Goal: Task Accomplishment & Management: Complete application form

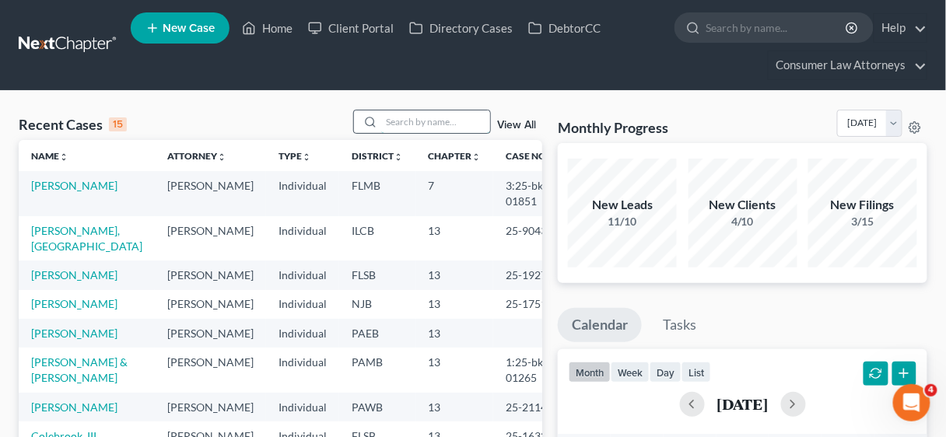
click at [437, 121] on input "search" at bounding box center [435, 122] width 109 height 23
type input "[PERSON_NAME]"
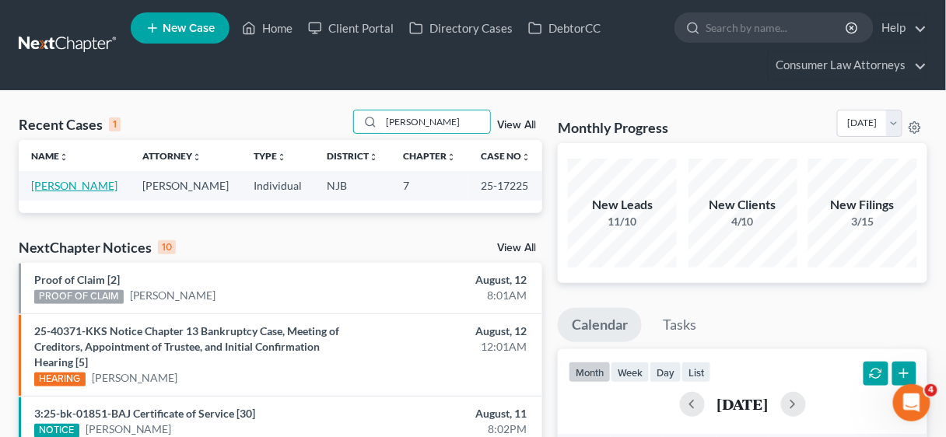
click at [47, 184] on link "[PERSON_NAME]" at bounding box center [74, 185] width 86 height 13
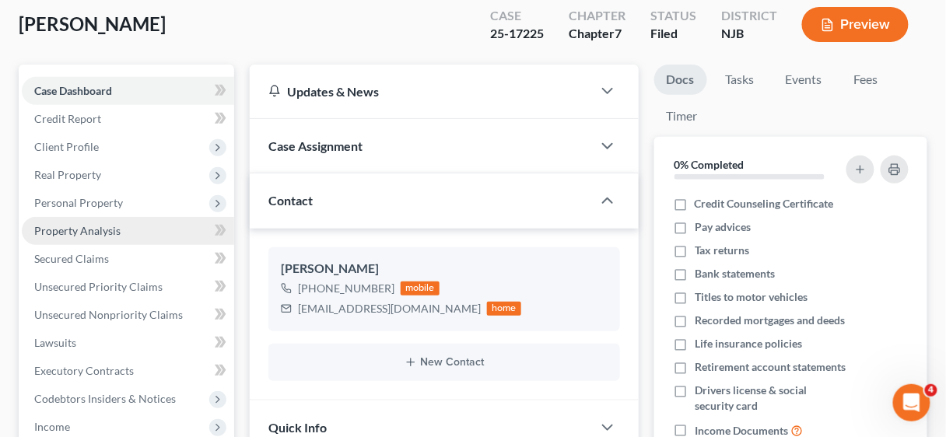
scroll to position [125, 0]
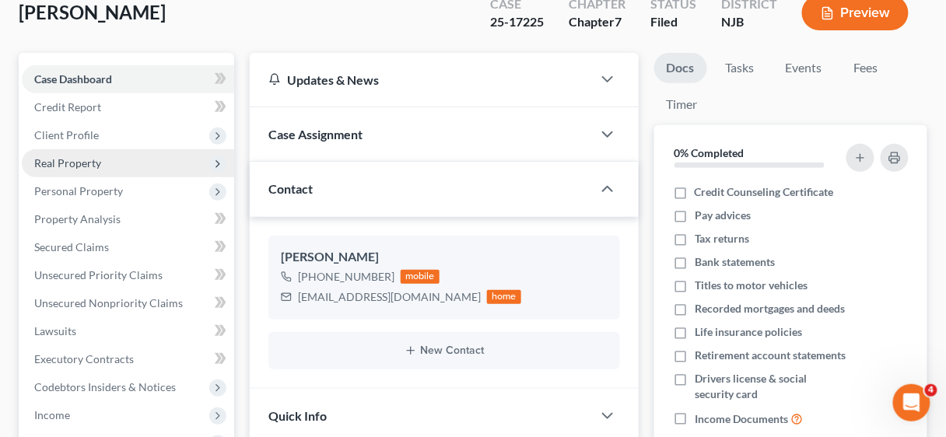
click at [68, 157] on span "Real Property" at bounding box center [67, 162] width 67 height 13
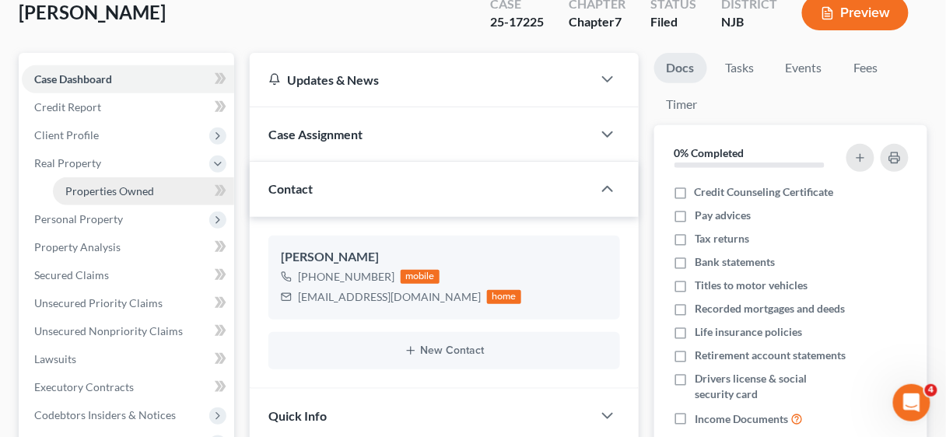
click at [99, 188] on span "Properties Owned" at bounding box center [109, 190] width 89 height 13
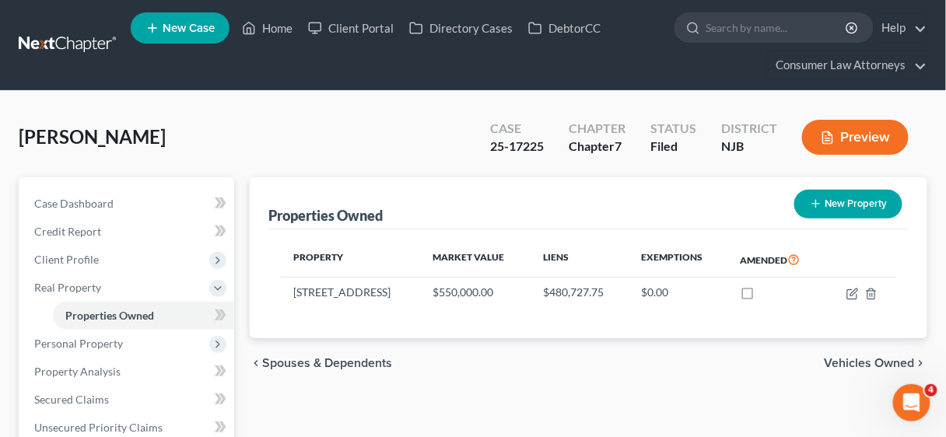
click at [862, 198] on button "New Property" at bounding box center [849, 204] width 108 height 29
select select "33"
select select "15"
select select "0"
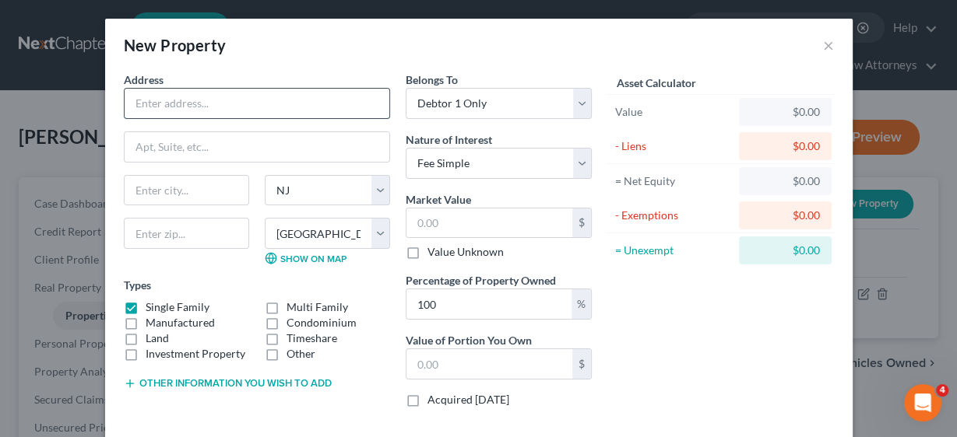
click at [219, 106] on input "text" at bounding box center [257, 104] width 265 height 30
type input "[STREET_ADDRESS][PERSON_NAME]"
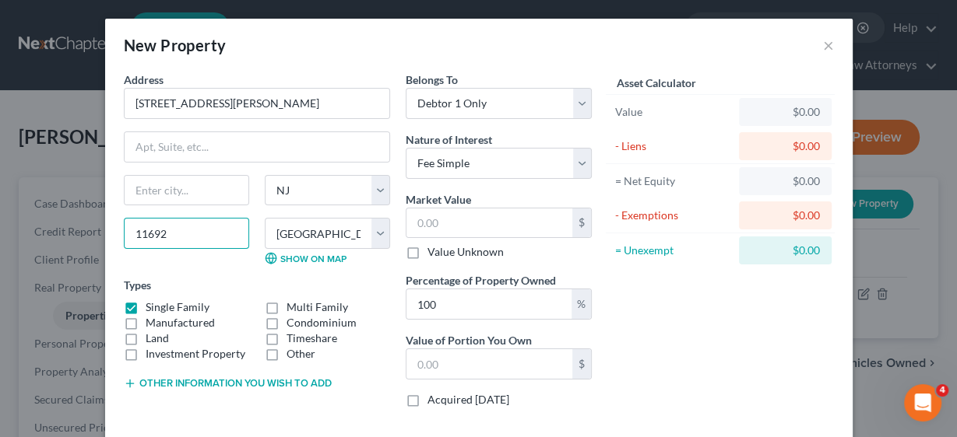
type input "11692"
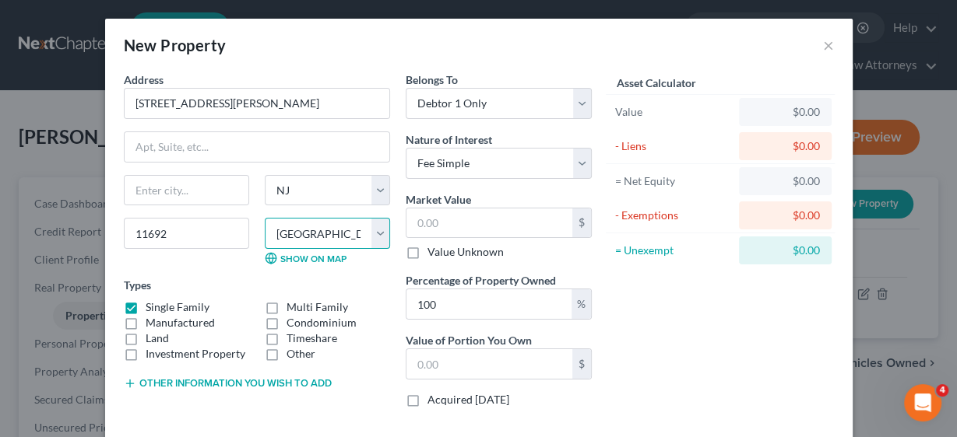
type input "Arverne"
select select "35"
click at [374, 230] on select "County [GEOGRAPHIC_DATA] [GEOGRAPHIC_DATA] [GEOGRAPHIC_DATA] [GEOGRAPHIC_DATA] …" at bounding box center [327, 233] width 125 height 31
select select "40"
click at [265, 218] on select "County [GEOGRAPHIC_DATA] [GEOGRAPHIC_DATA] [GEOGRAPHIC_DATA] [GEOGRAPHIC_DATA] …" at bounding box center [327, 233] width 125 height 31
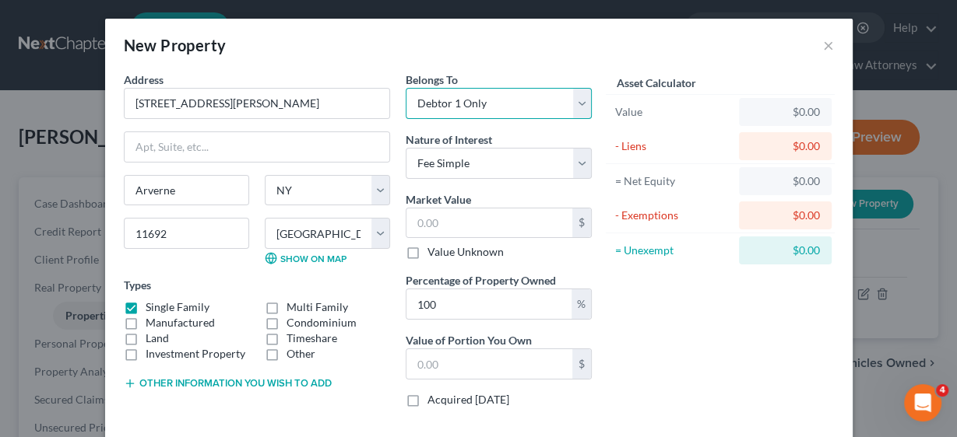
click at [577, 100] on select "Select Debtor 1 Only Debtor 2 Only Debtor 1 And Debtor 2 Only At Least One Of T…" at bounding box center [499, 103] width 186 height 31
select select "3"
click at [406, 88] on select "Select Debtor 1 Only Debtor 2 Only Debtor 1 And Debtor 2 Only At Least One Of T…" at bounding box center [499, 103] width 186 height 31
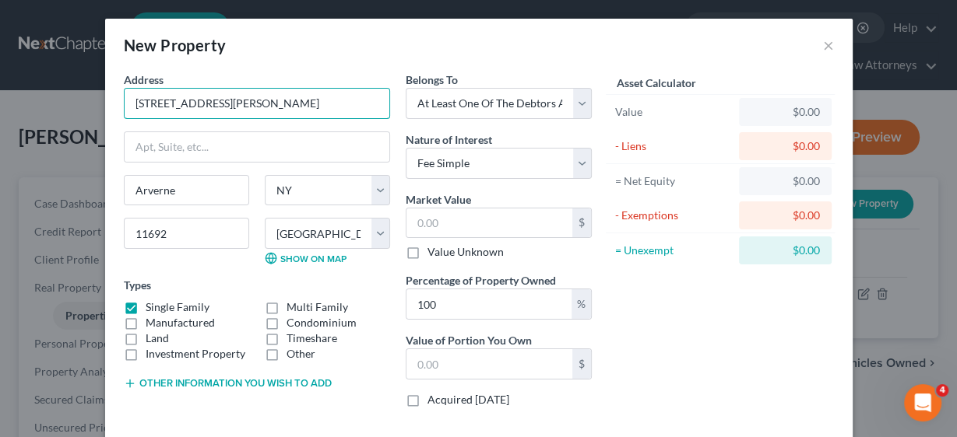
drag, startPoint x: 244, startPoint y: 107, endPoint x: 105, endPoint y: 106, distance: 138.6
click at [105, 106] on div "Address * 62-22 [PERSON_NAME][GEOGRAPHIC_DATA] [GEOGRAPHIC_DATA] [US_STATE][GEO…" at bounding box center [478, 260] width 747 height 377
click at [269, 103] on input "[STREET_ADDRESS][PERSON_NAME]" at bounding box center [257, 104] width 265 height 30
drag, startPoint x: 269, startPoint y: 103, endPoint x: 120, endPoint y: 100, distance: 149.5
click at [108, 100] on div "Address * 62-22 [PERSON_NAME][GEOGRAPHIC_DATA] [GEOGRAPHIC_DATA] [US_STATE][GEO…" at bounding box center [478, 260] width 747 height 377
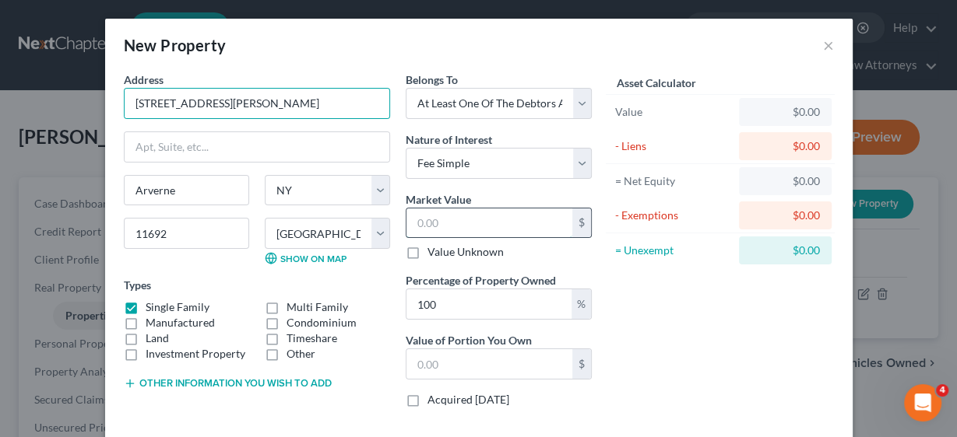
click at [460, 216] on input "text" at bounding box center [489, 224] width 166 height 30
type input "7"
type input "7.00"
type input "79"
type input "79.00"
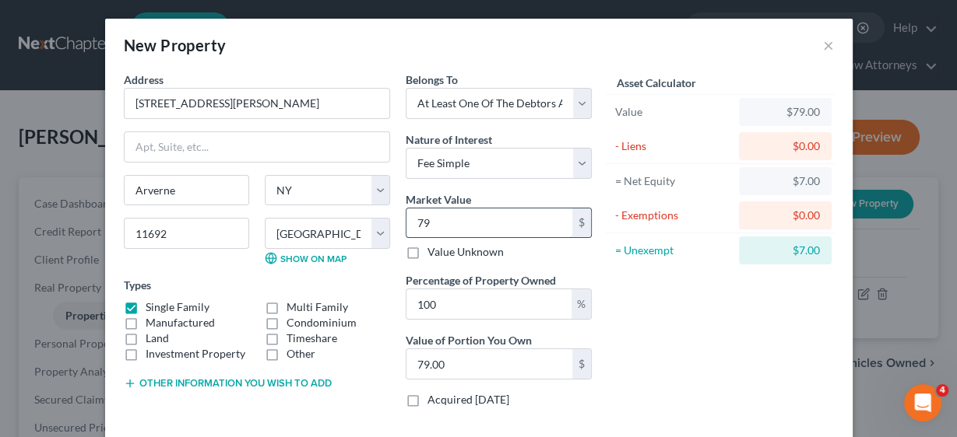
type input "793"
type input "793.00"
type input "7933"
type input "7,933.00"
type input "7,9330"
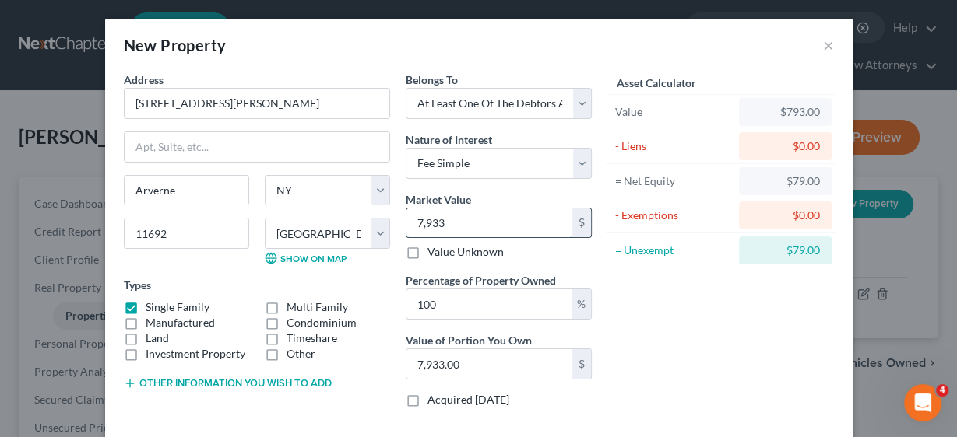
type input "79,330.00"
type input "79,3300"
type input "793,300.00"
drag, startPoint x: 511, startPoint y: 304, endPoint x: 401, endPoint y: 304, distance: 110.5
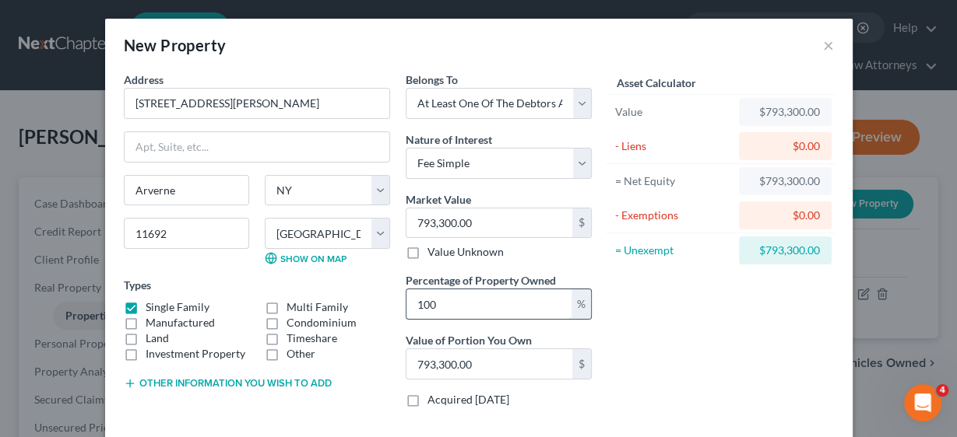
click at [406, 304] on input "100" at bounding box center [488, 305] width 165 height 30
type input "."
type input ".3"
type input "2,379.90"
type input ".33"
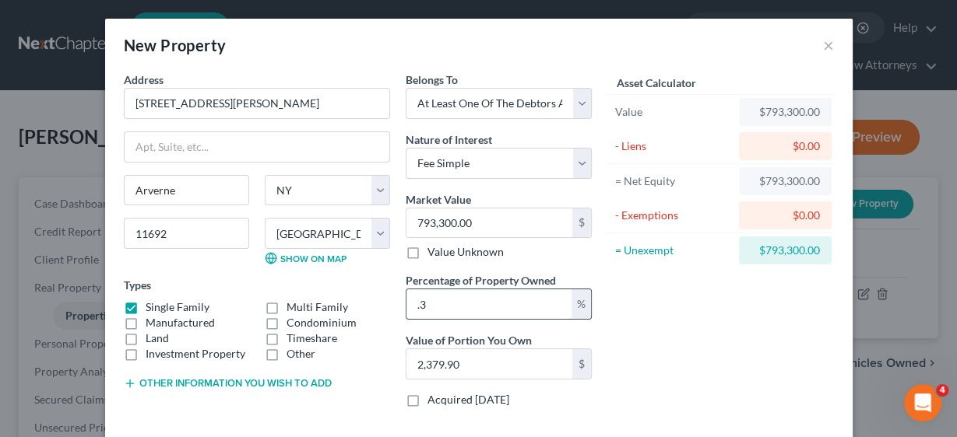
type input "2,617.89"
type input ".33"
click at [665, 314] on div "Asset Calculator Value $793,300.00 - Liens $0.00 = Net Equity $793,300.00 - Exe…" at bounding box center [720, 246] width 242 height 349
drag, startPoint x: 481, startPoint y: 307, endPoint x: 389, endPoint y: 304, distance: 91.9
click at [389, 304] on div "Address * 62-22 [PERSON_NAME][GEOGRAPHIC_DATA] [GEOGRAPHIC_DATA] [US_STATE][GEO…" at bounding box center [357, 246] width 483 height 349
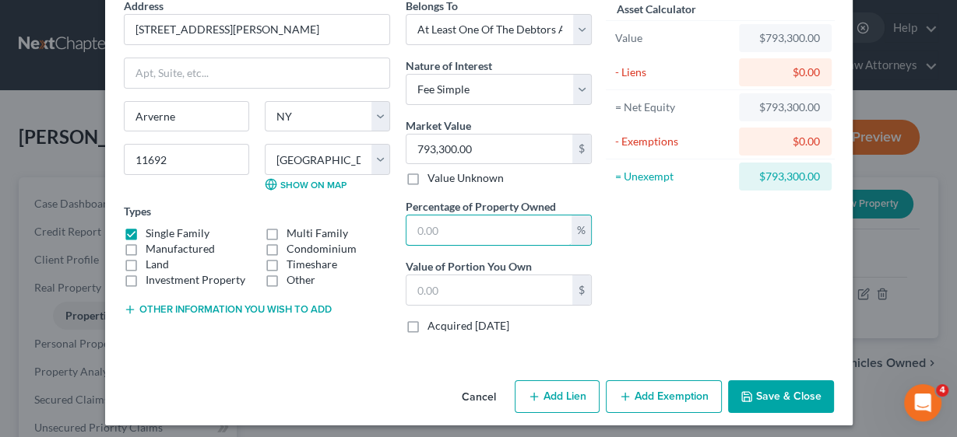
scroll to position [77, 0]
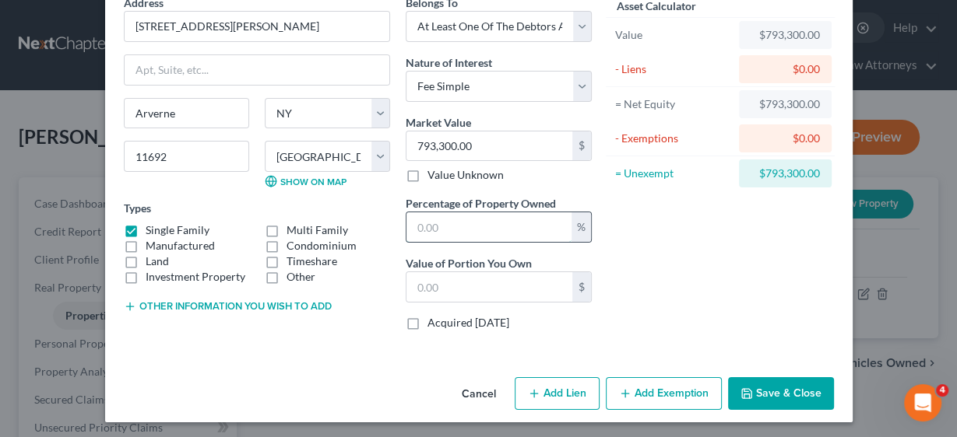
click at [458, 226] on input "text" at bounding box center [488, 227] width 165 height 30
click at [445, 286] on input "text" at bounding box center [489, 287] width 166 height 30
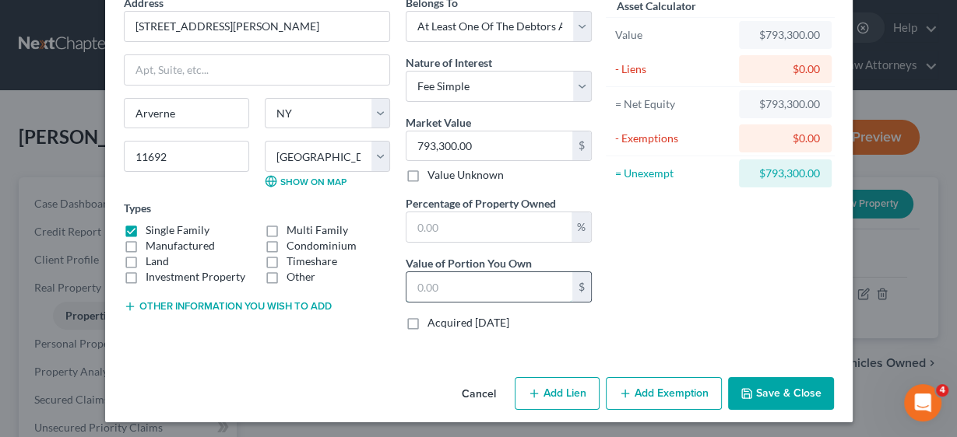
type input "0.00"
type input "26"
type input "0.03"
type input "264"
type input "0.33"
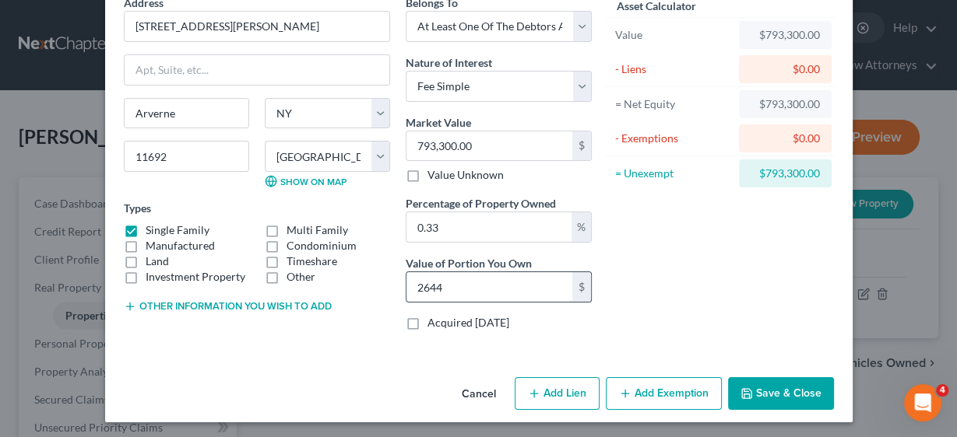
type input "2,644"
type input "3.33"
type input "26,443"
type input "33.33"
type input "264,433.33"
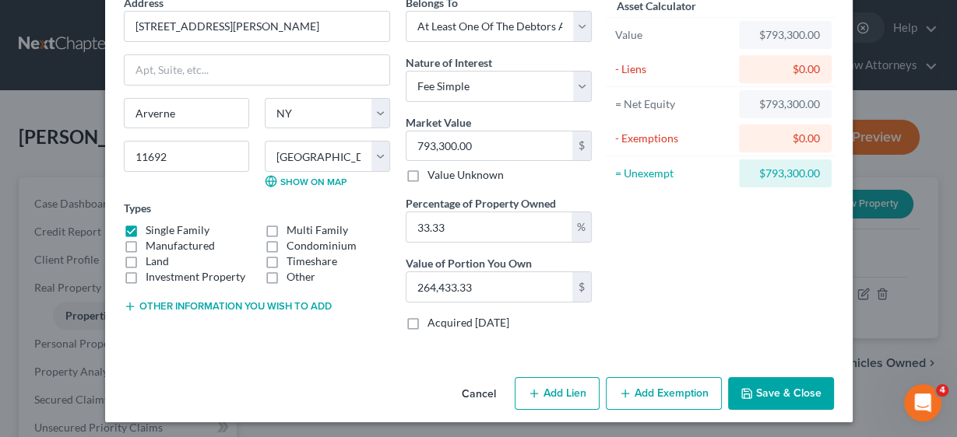
click at [729, 297] on div "Asset Calculator Value $793,300.00 - Liens $0.00 = Net Equity $793,300.00 - Exe…" at bounding box center [720, 169] width 242 height 349
click at [540, 389] on button "Add Lien" at bounding box center [556, 393] width 85 height 33
select select "3"
select select "0"
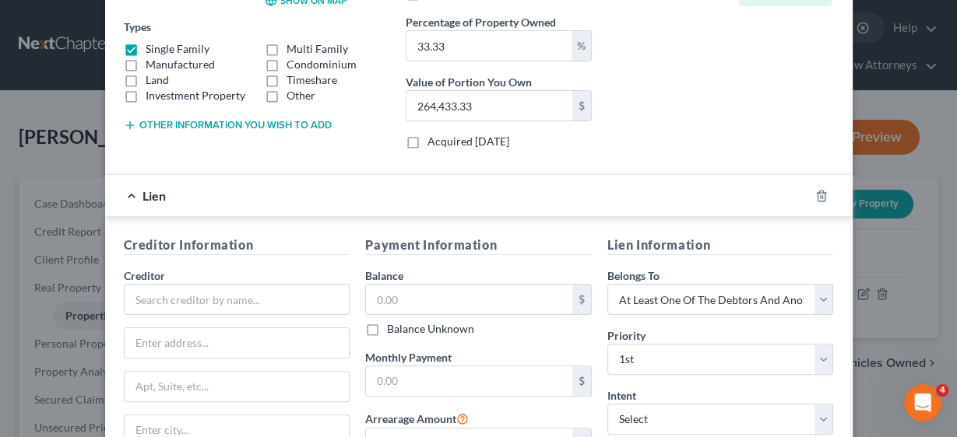
scroll to position [264, 0]
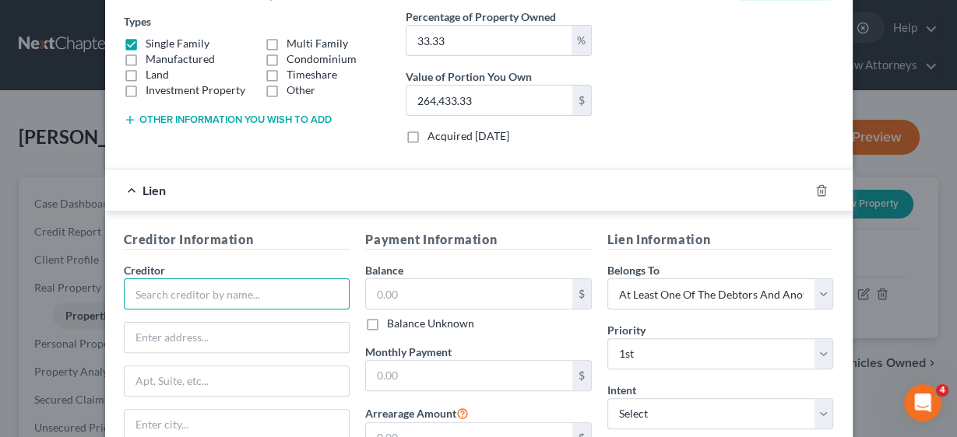
click at [164, 290] on input "text" at bounding box center [237, 294] width 226 height 31
type input "The Bank of [US_STATE] Mellon"
drag, startPoint x: 301, startPoint y: 289, endPoint x: 128, endPoint y: 291, distance: 172.8
click at [128, 291] on input "The Bank of [US_STATE] Mellon" at bounding box center [237, 294] width 226 height 31
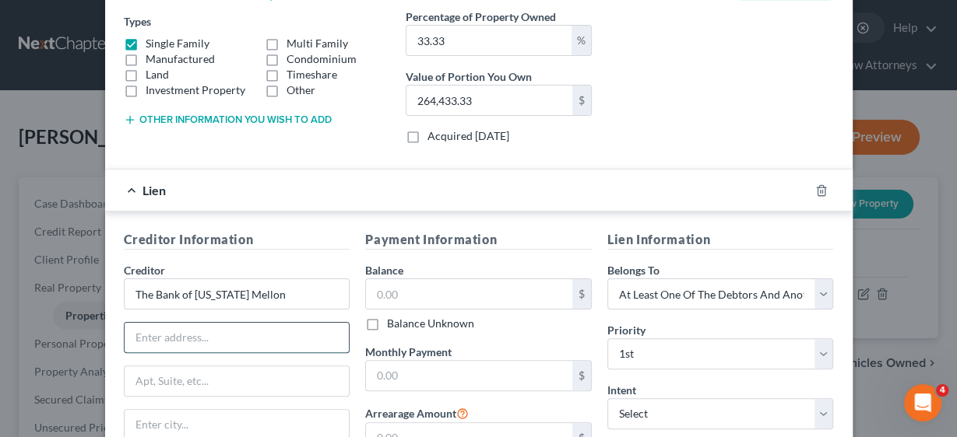
click at [202, 331] on input "text" at bounding box center [237, 338] width 225 height 30
type input "[STREET_ADDRESS]"
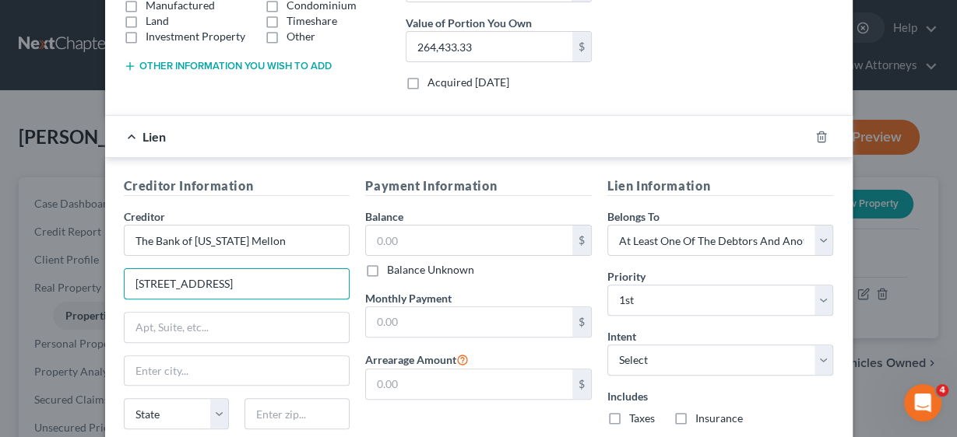
scroll to position [441, 0]
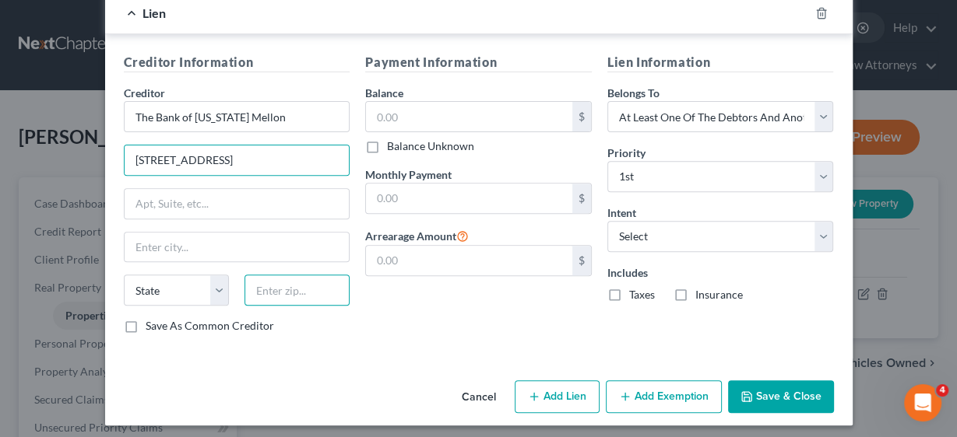
click at [278, 293] on input "text" at bounding box center [296, 290] width 105 height 31
type input "10286"
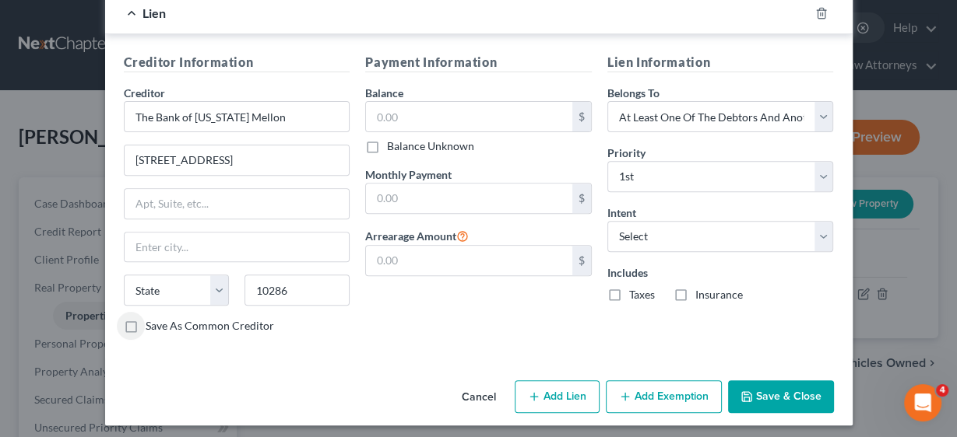
type input "[US_STATE]"
select select "35"
click at [819, 231] on select "Select Surrender Redeem Reaffirm Avoid Other" at bounding box center [720, 236] width 226 height 31
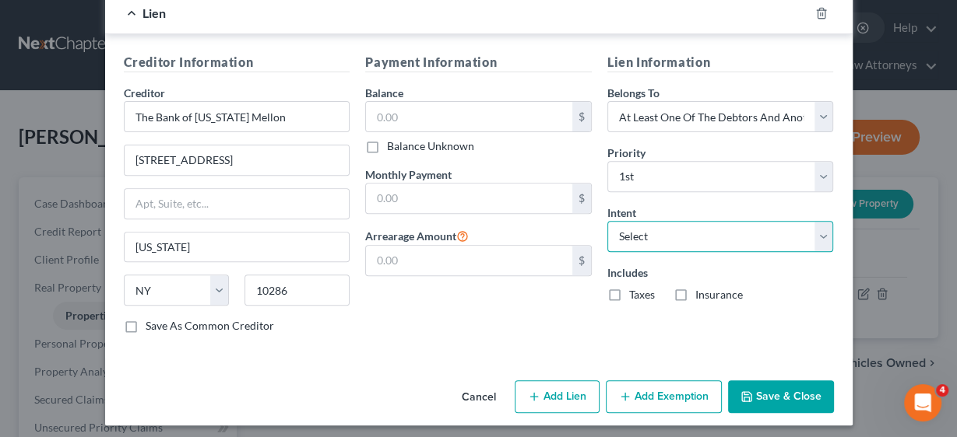
select select "0"
click at [607, 221] on select "Select Surrender Redeem Reaffirm Avoid Other" at bounding box center [720, 236] width 226 height 31
click at [146, 319] on label "Save As Common Creditor" at bounding box center [210, 326] width 128 height 16
click at [152, 319] on input "Save As Common Creditor" at bounding box center [157, 323] width 10 height 10
click at [783, 391] on button "Save & Close" at bounding box center [781, 397] width 106 height 33
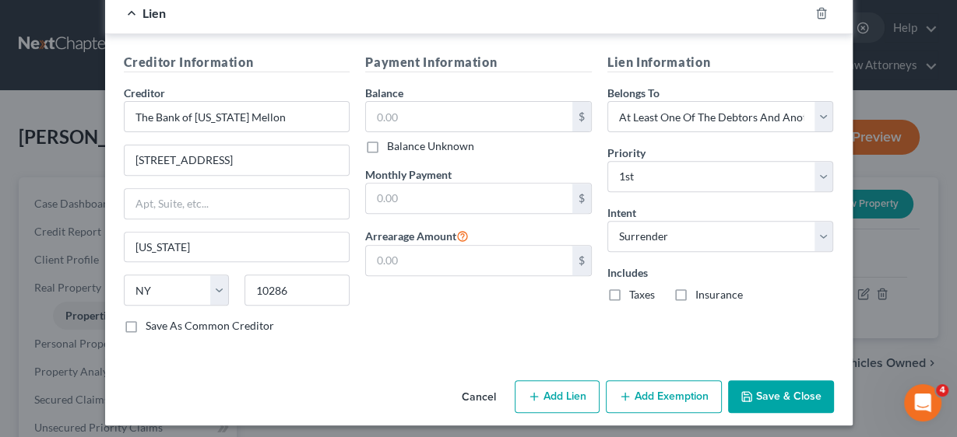
checkbox input "false"
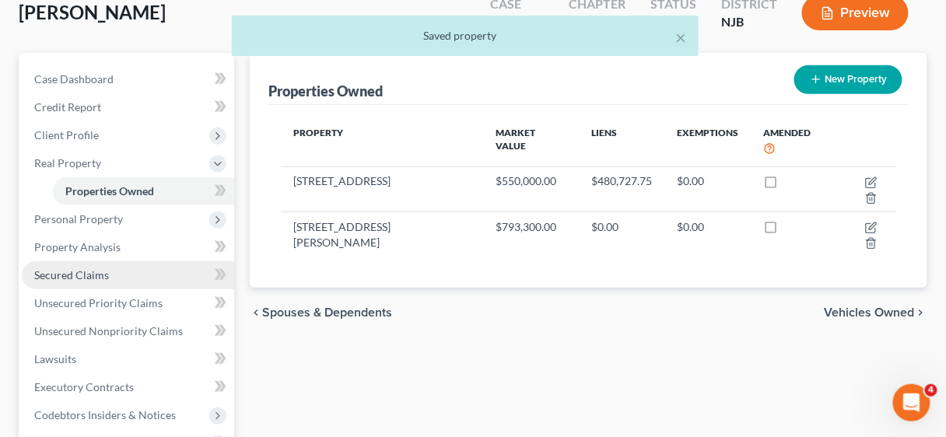
click at [93, 272] on span "Secured Claims" at bounding box center [71, 275] width 75 height 13
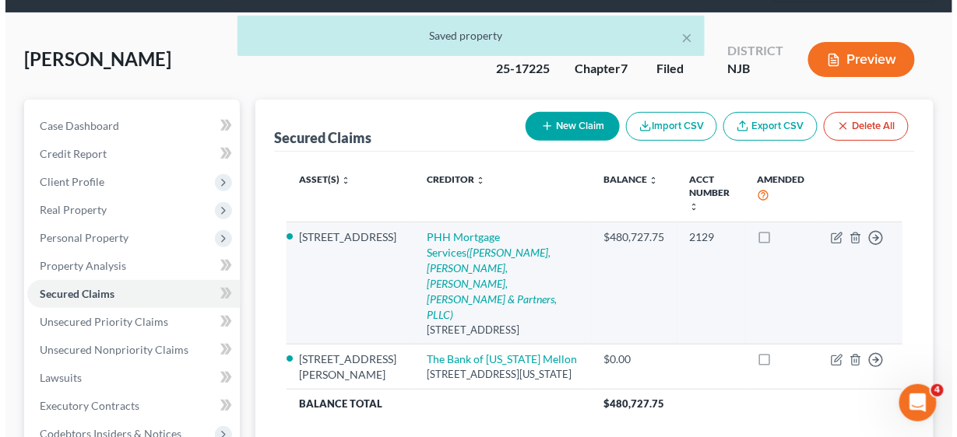
scroll to position [125, 0]
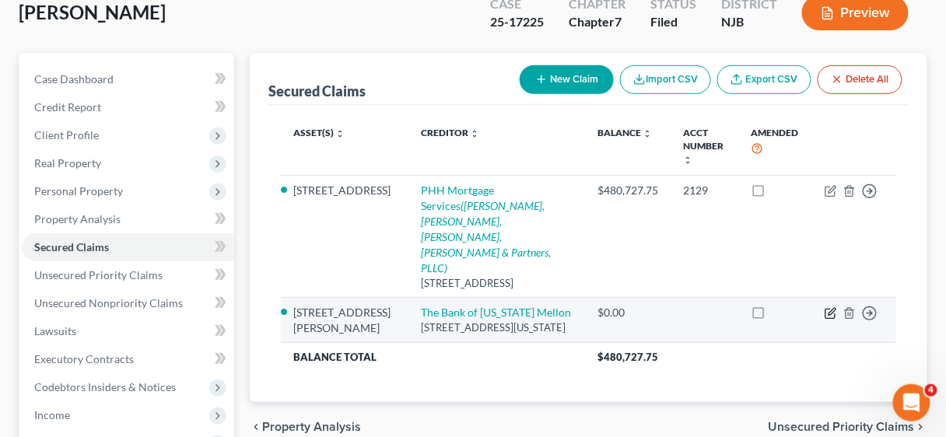
click at [831, 307] on icon "button" at bounding box center [831, 313] width 12 height 12
select select "35"
select select "0"
select select "3"
select select "0"
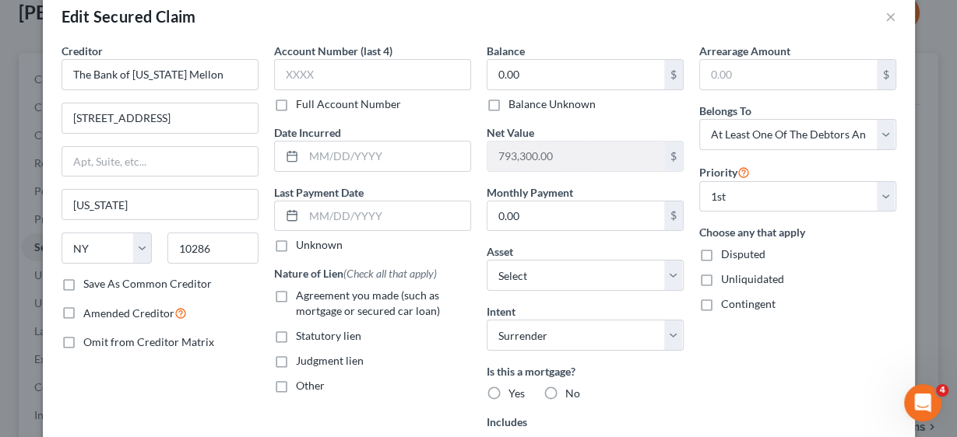
scroll to position [62, 0]
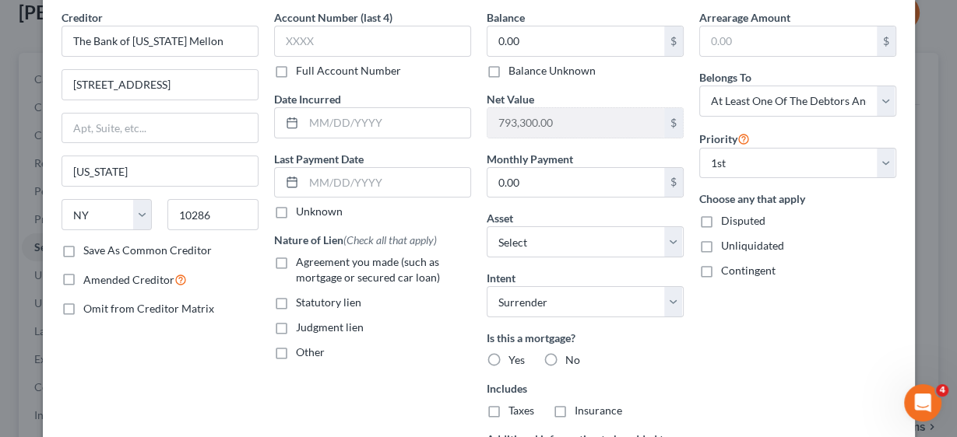
click at [296, 261] on label "Agreement you made (such as mortgage or secured car loan)" at bounding box center [383, 270] width 175 height 31
click at [302, 261] on input "Agreement you made (such as mortgage or secured car loan)" at bounding box center [307, 260] width 10 height 10
checkbox input "true"
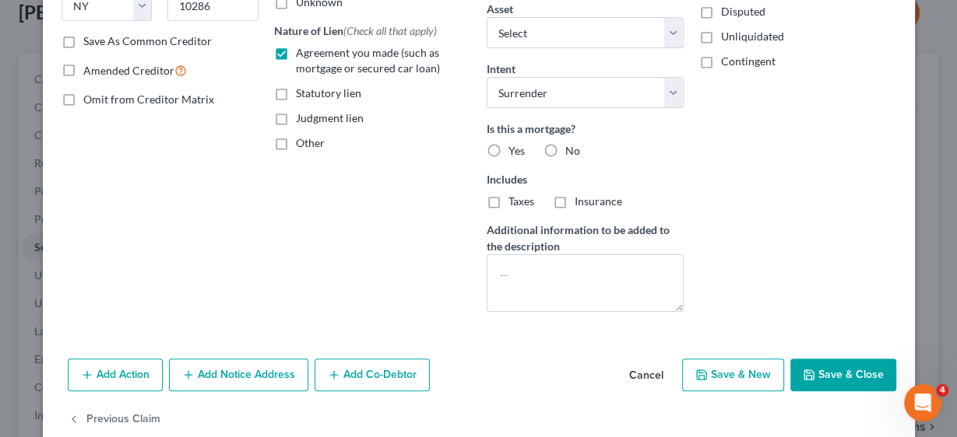
scroll to position [297, 0]
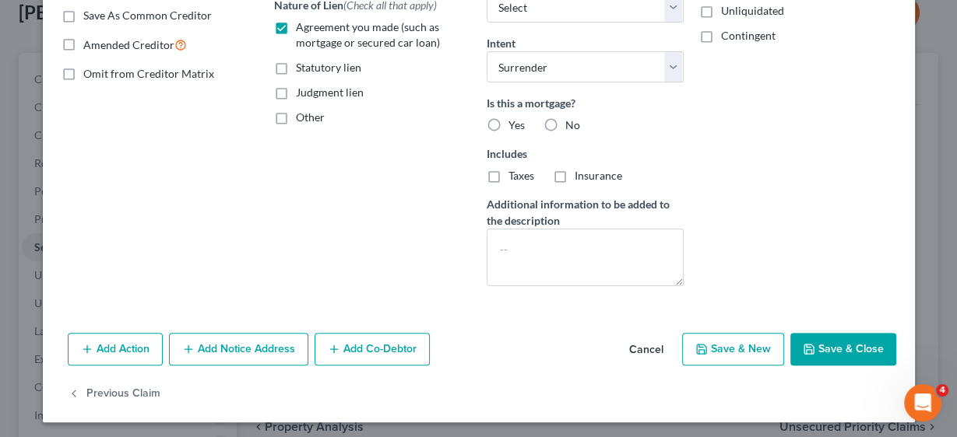
click at [508, 122] on label "Yes" at bounding box center [516, 126] width 16 height 16
click at [514, 122] on input "Yes" at bounding box center [519, 123] width 10 height 10
radio input "true"
click at [508, 175] on label "Taxes" at bounding box center [521, 176] width 26 height 16
click at [514, 175] on input "Taxes" at bounding box center [519, 173] width 10 height 10
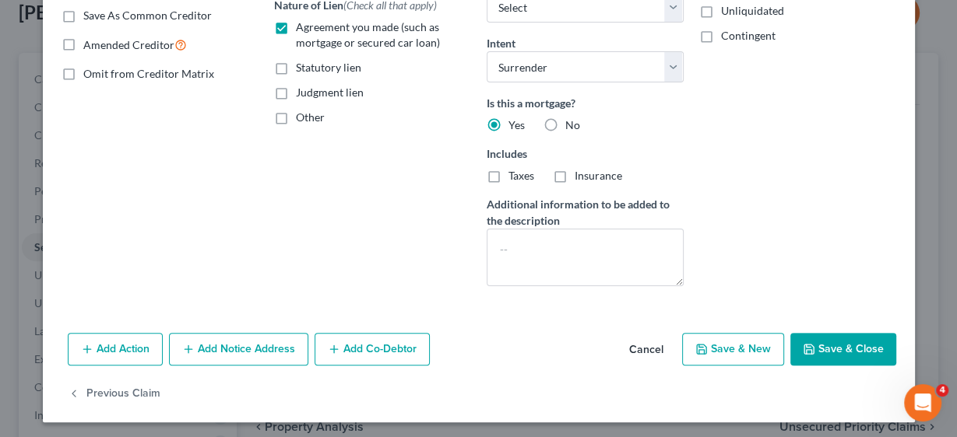
checkbox input "true"
click at [574, 172] on label "Insurance" at bounding box center [597, 176] width 47 height 16
click at [581, 172] on input "Insurance" at bounding box center [586, 173] width 10 height 10
checkbox input "true"
click at [246, 346] on button "Add Notice Address" at bounding box center [238, 349] width 139 height 33
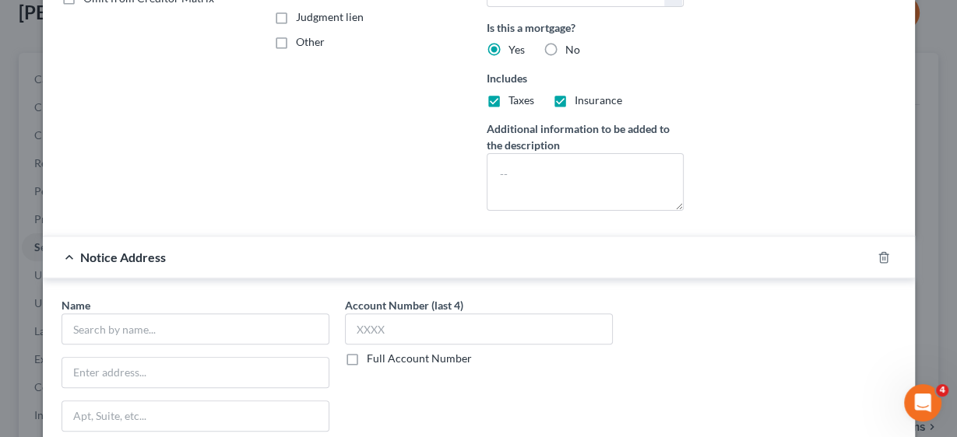
scroll to position [484, 0]
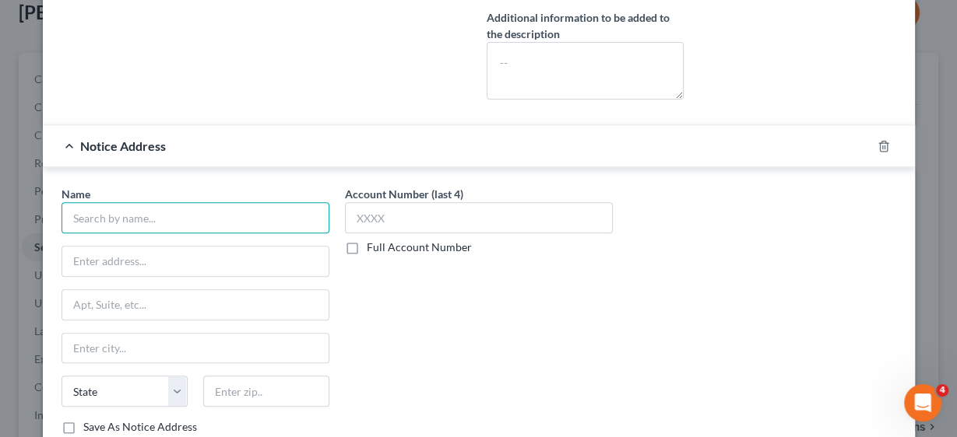
click at [171, 207] on input "text" at bounding box center [195, 217] width 268 height 31
click at [104, 209] on input "S" at bounding box center [195, 217] width 268 height 31
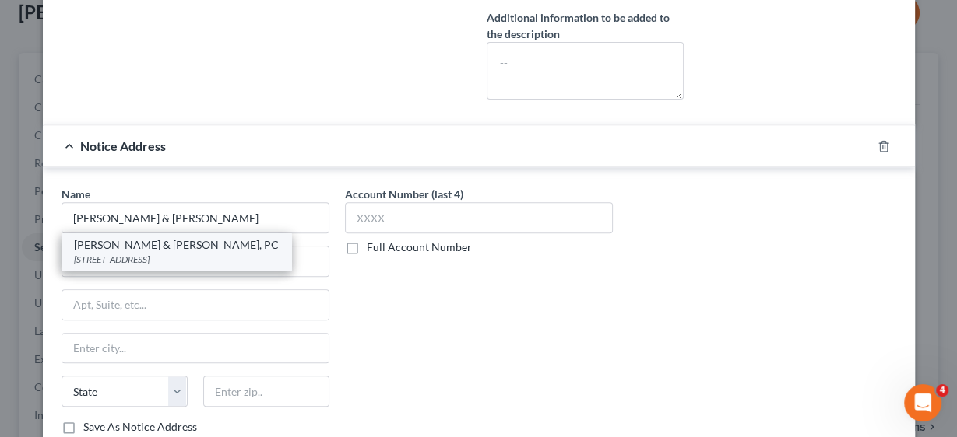
click at [117, 243] on div "[PERSON_NAME] & [PERSON_NAME], PC" at bounding box center [176, 245] width 205 height 16
type input "[PERSON_NAME] & [PERSON_NAME], PC"
type input "[STREET_ADDRESS]"
type input "Suite 200"
type input "Warrington"
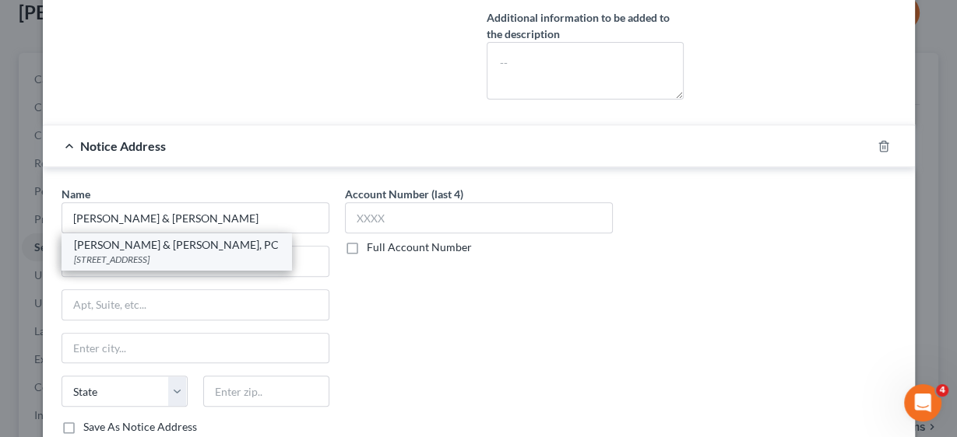
select select "39"
type input "18976"
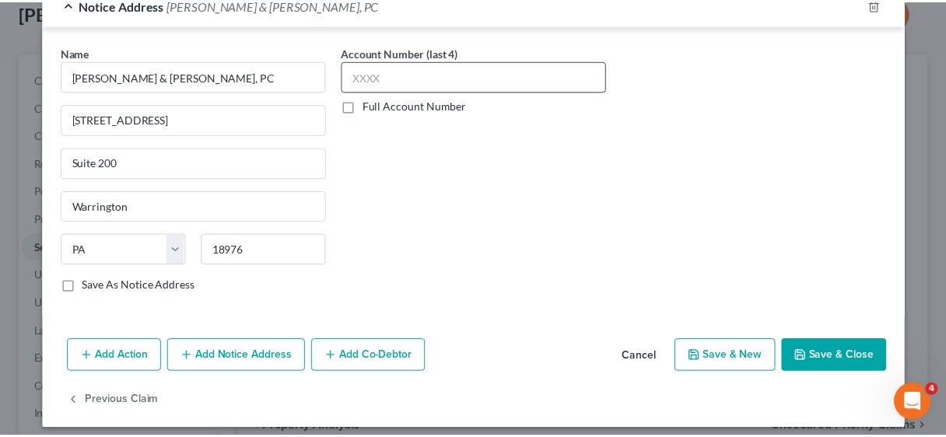
scroll to position [630, 0]
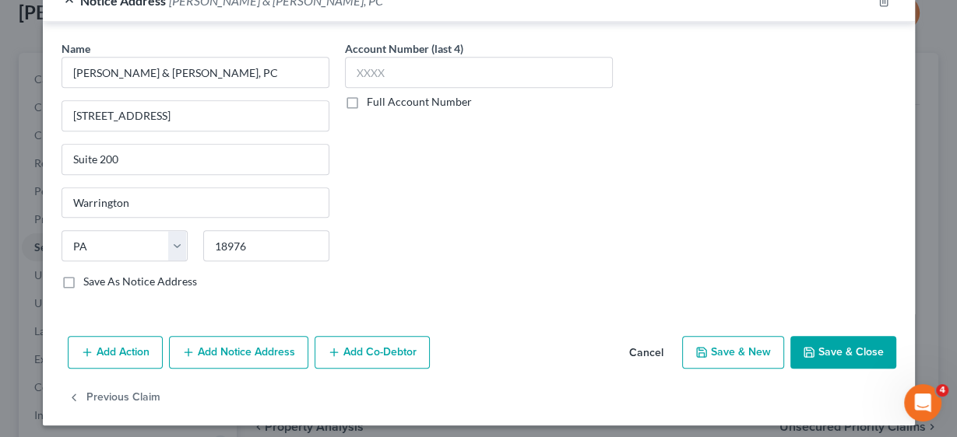
click at [823, 341] on button "Save & Close" at bounding box center [843, 352] width 106 height 33
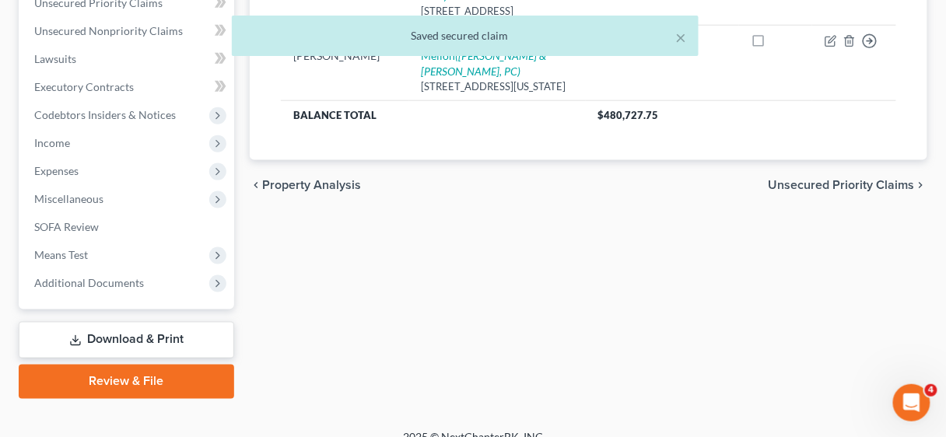
scroll to position [415, 0]
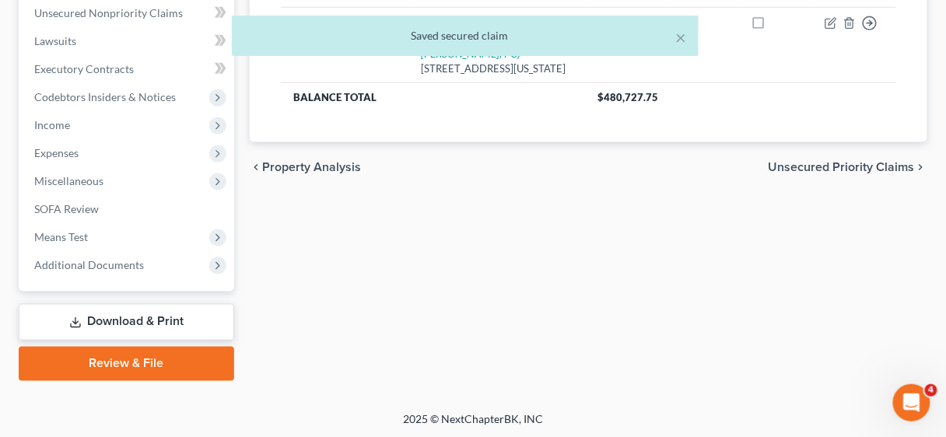
click at [143, 317] on link "Download & Print" at bounding box center [127, 322] width 216 height 37
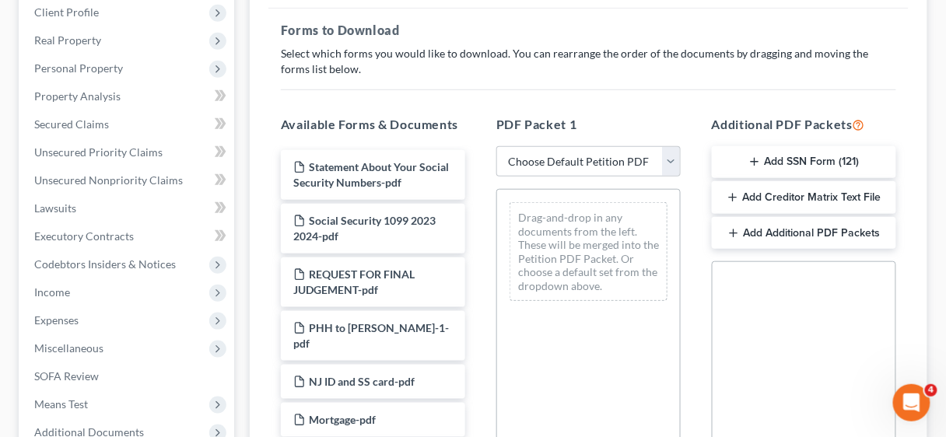
scroll to position [249, 0]
click at [750, 225] on button "Add Additional PDF Packets" at bounding box center [804, 232] width 184 height 33
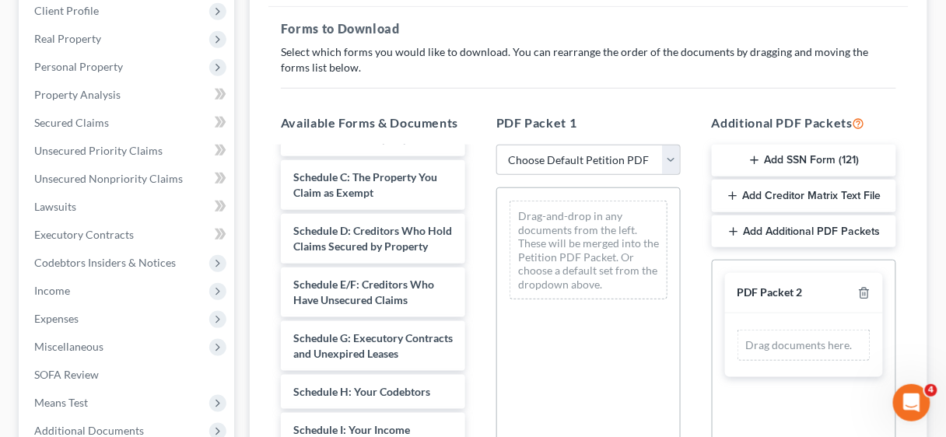
scroll to position [1059, 0]
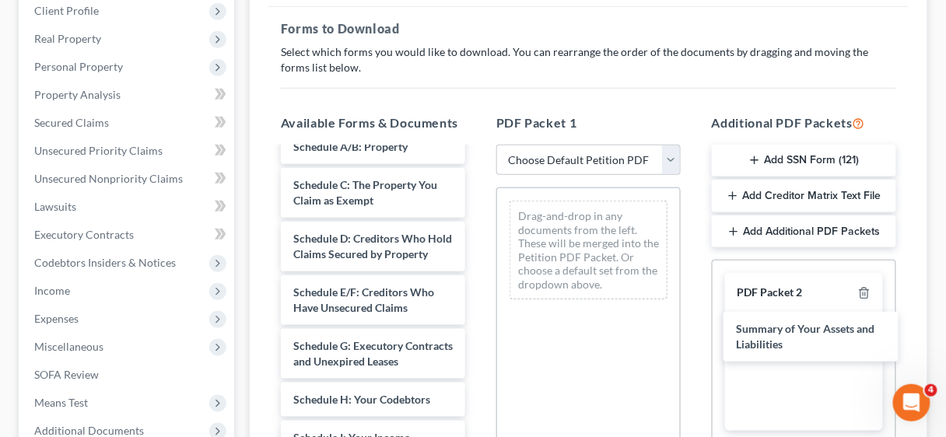
drag, startPoint x: 354, startPoint y: 181, endPoint x: 772, endPoint y: 325, distance: 442.1
click at [478, 332] on div "Summary of Your Assets and Liabilities Statement About Your Social Security Num…" at bounding box center [373, 22] width 209 height 1864
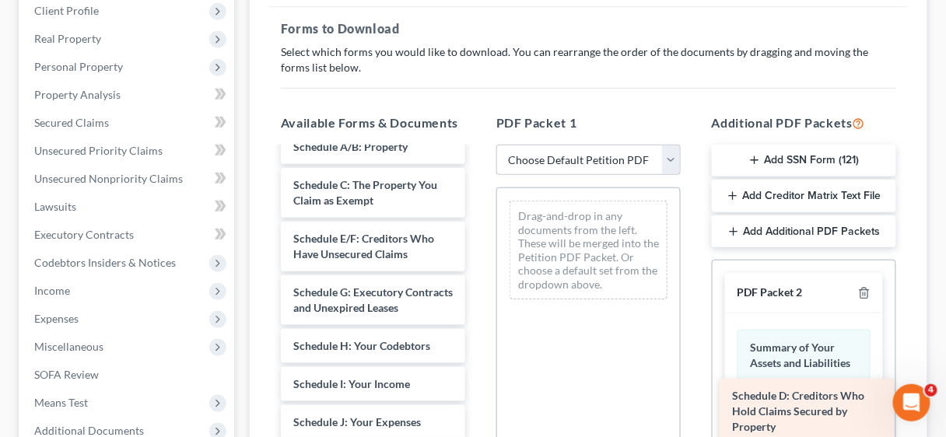
drag, startPoint x: 374, startPoint y: 277, endPoint x: 813, endPoint y: 405, distance: 457.2
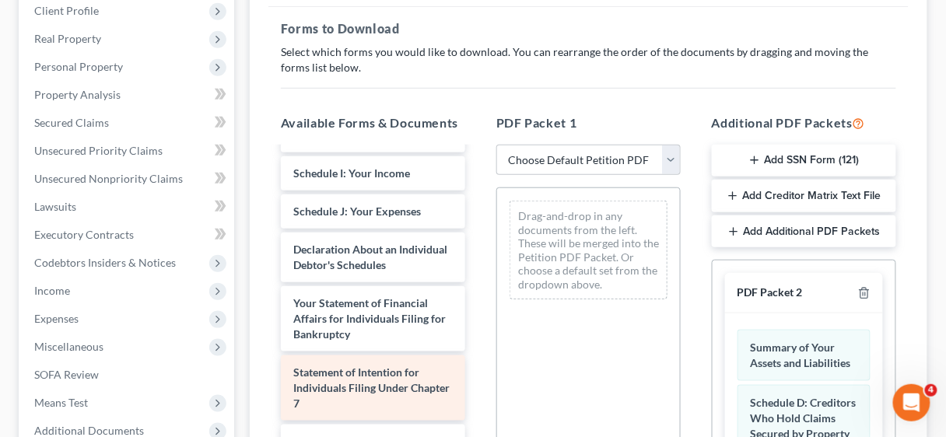
scroll to position [1250, 0]
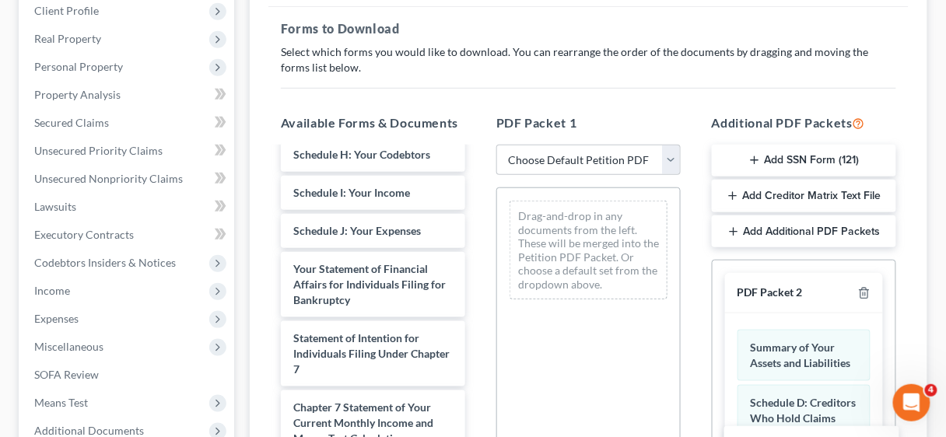
drag, startPoint x: 368, startPoint y: 319, endPoint x: 813, endPoint y: 449, distance: 463.0
click at [813, 437] on html "Home New Case Client Portal Directory Cases DebtorCC Consumer Law Attorneys [EM…" at bounding box center [473, 253] width 946 height 1005
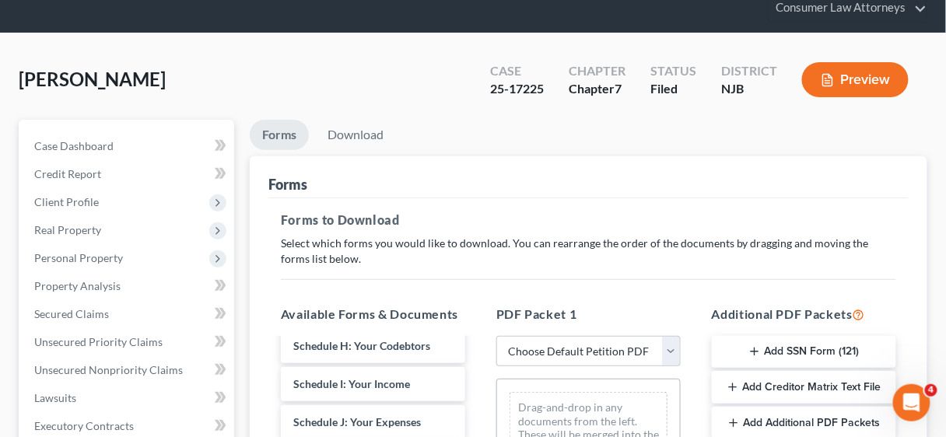
scroll to position [0, 0]
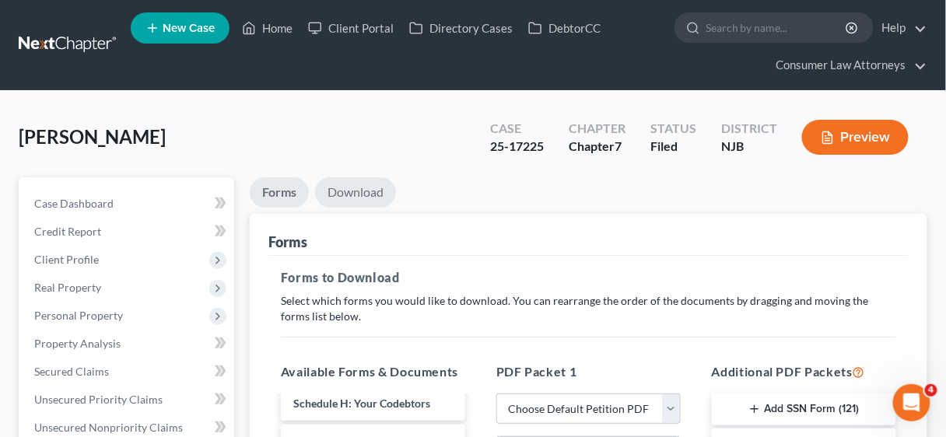
click at [358, 184] on link "Download" at bounding box center [355, 192] width 81 height 30
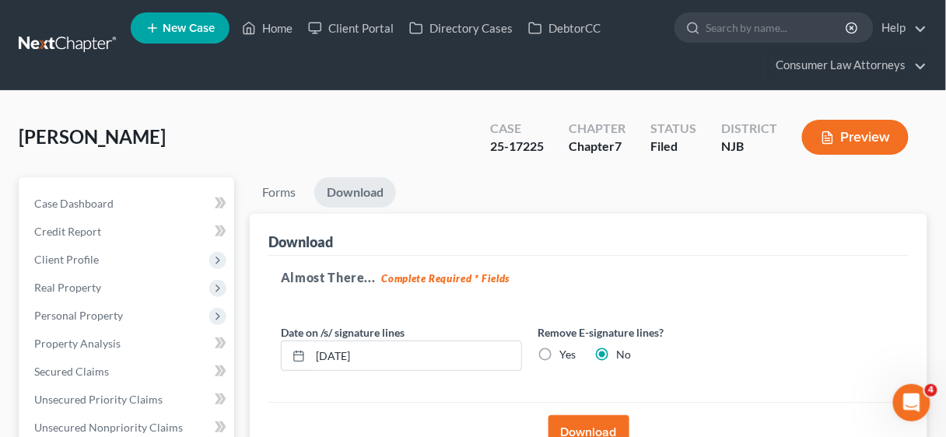
click at [560, 352] on label "Yes" at bounding box center [568, 355] width 16 height 16
click at [566, 352] on input "Yes" at bounding box center [571, 352] width 10 height 10
radio input "true"
click at [593, 426] on button "Download" at bounding box center [589, 433] width 81 height 34
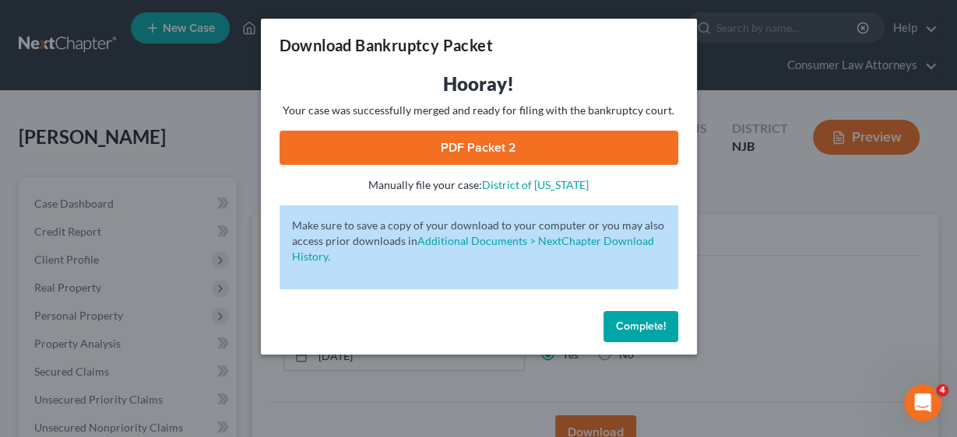
click at [500, 141] on link "PDF Packet 2" at bounding box center [478, 148] width 399 height 34
click at [634, 321] on span "Complete!" at bounding box center [641, 326] width 50 height 13
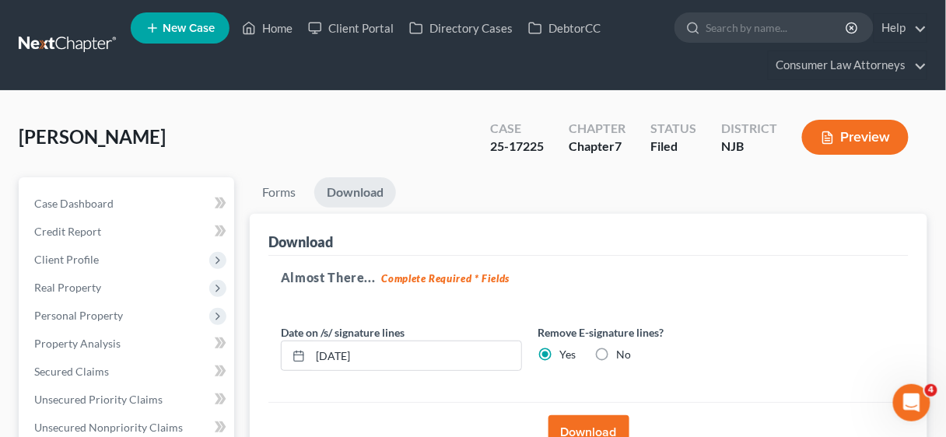
click at [616, 353] on label "No" at bounding box center [623, 355] width 15 height 16
click at [623, 353] on input "No" at bounding box center [628, 352] width 10 height 10
radio input "true"
radio input "false"
click at [590, 424] on button "Download" at bounding box center [589, 433] width 81 height 34
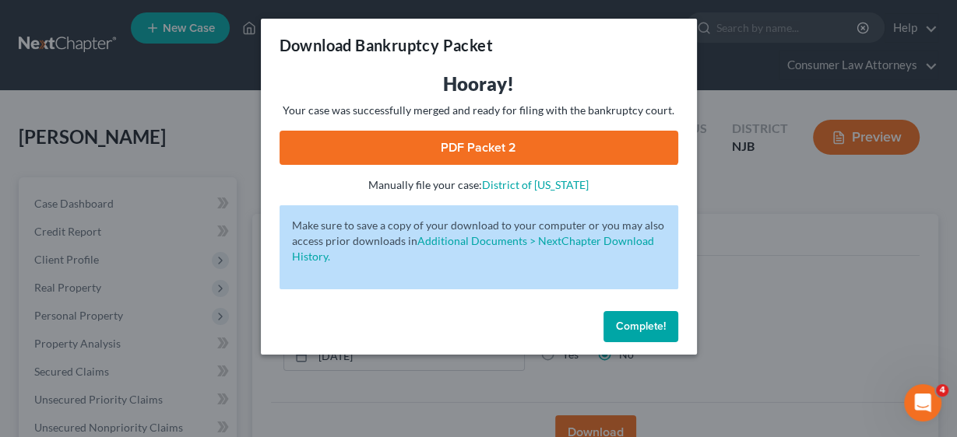
click at [455, 145] on link "PDF Packet 2" at bounding box center [478, 148] width 399 height 34
click at [639, 327] on span "Complete!" at bounding box center [641, 326] width 50 height 13
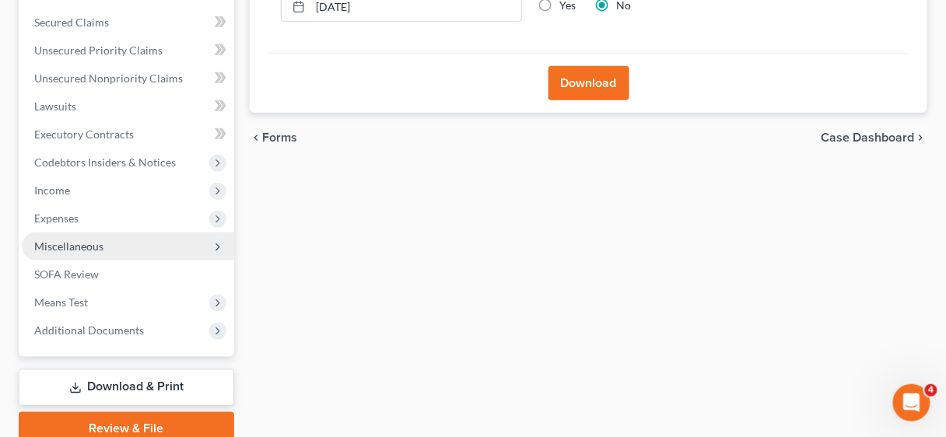
scroll to position [415, 0]
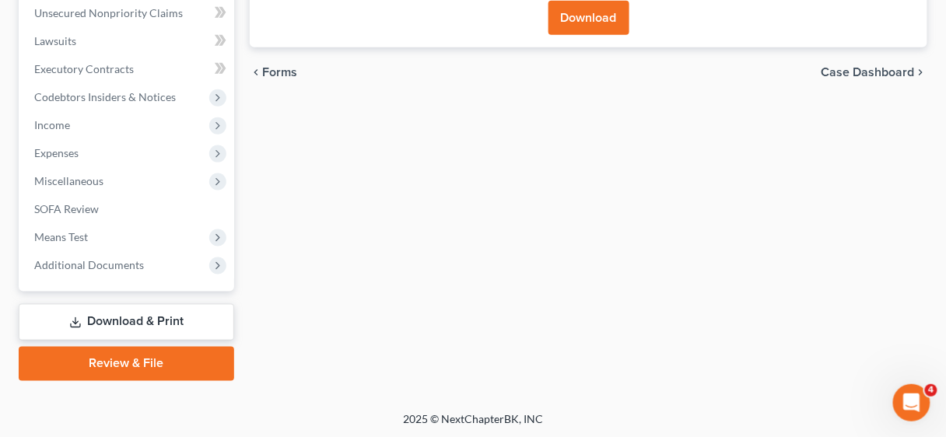
click at [97, 360] on link "Review & File" at bounding box center [127, 364] width 216 height 34
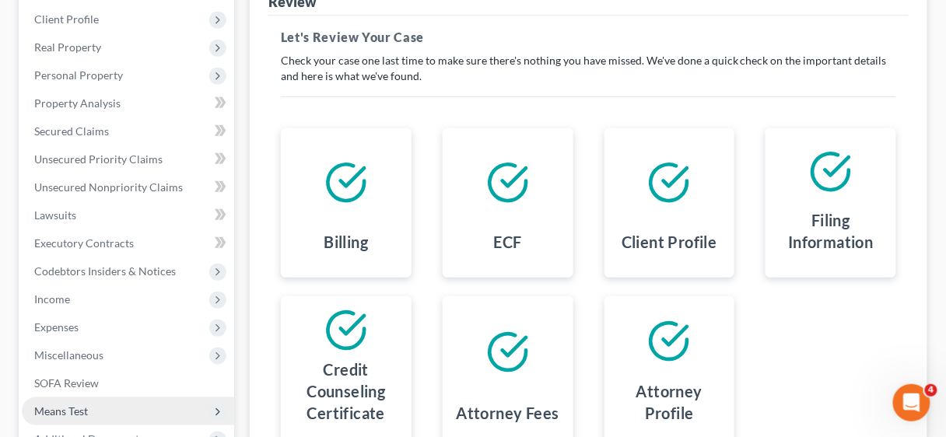
scroll to position [415, 0]
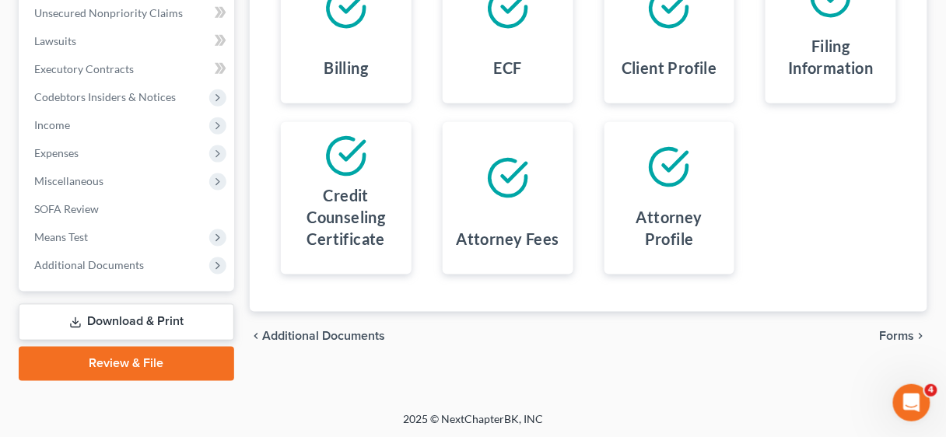
click at [139, 316] on link "Download & Print" at bounding box center [127, 322] width 216 height 37
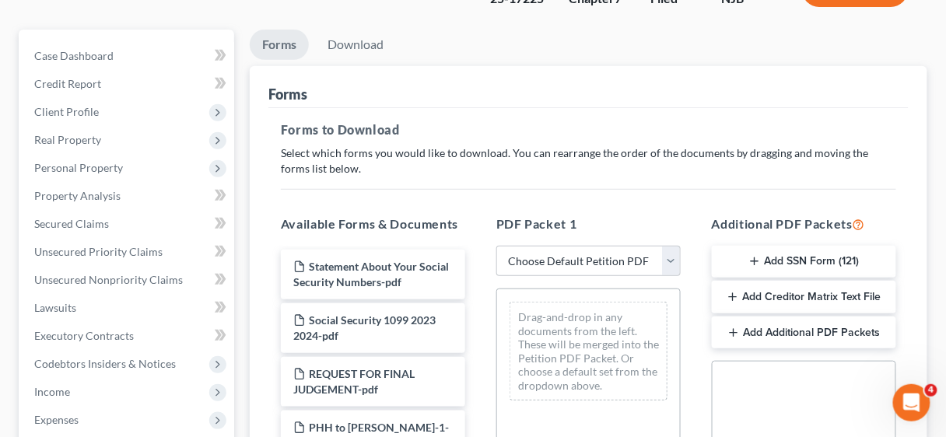
scroll to position [436, 0]
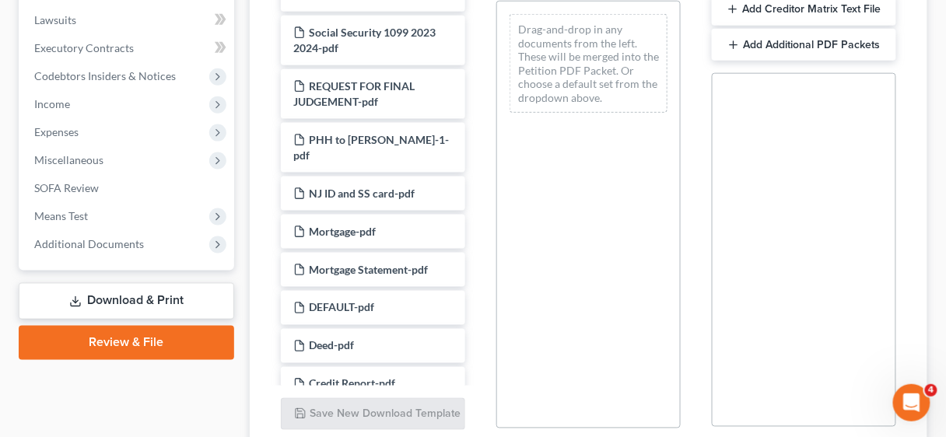
click at [758, 36] on button "Add Additional PDF Packets" at bounding box center [804, 45] width 184 height 33
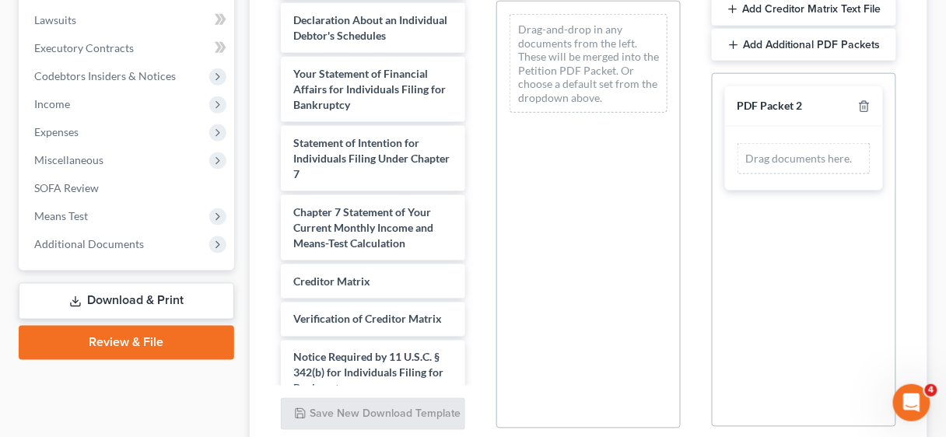
scroll to position [1432, 0]
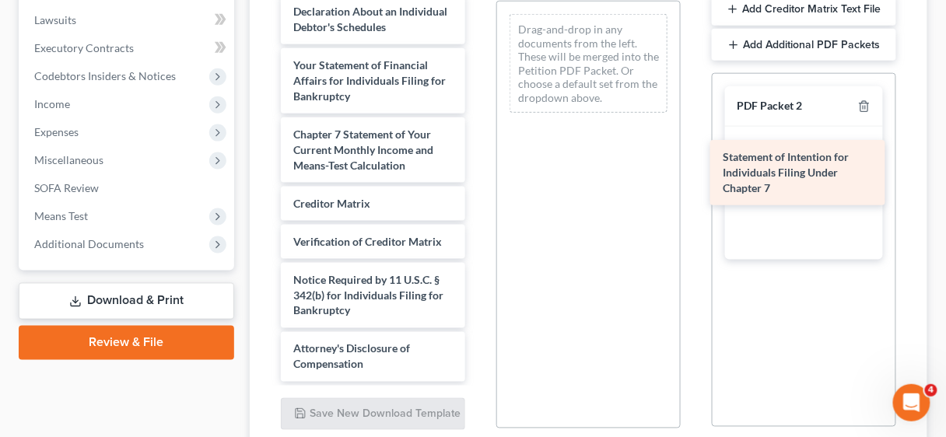
drag, startPoint x: 367, startPoint y: 211, endPoint x: 797, endPoint y: 177, distance: 431.0
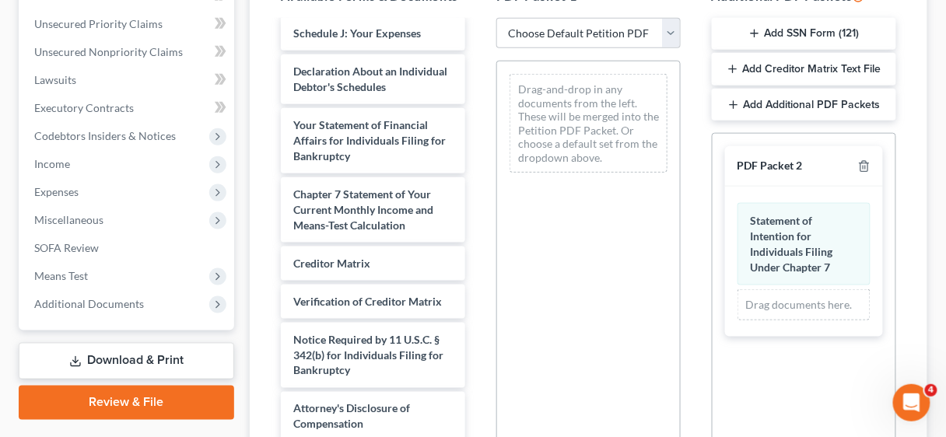
scroll to position [125, 0]
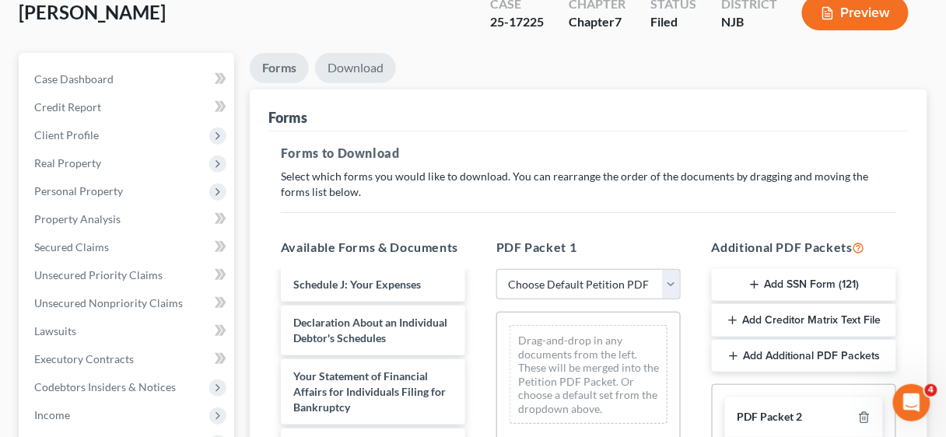
click at [349, 68] on link "Download" at bounding box center [355, 68] width 81 height 30
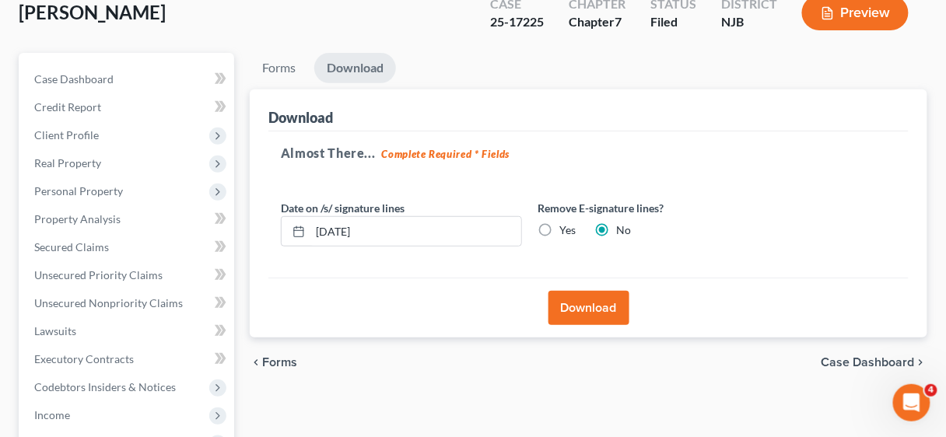
click at [560, 226] on label "Yes" at bounding box center [568, 231] width 16 height 16
click at [566, 226] on input "Yes" at bounding box center [571, 228] width 10 height 10
radio input "true"
click at [588, 304] on button "Download" at bounding box center [589, 308] width 81 height 34
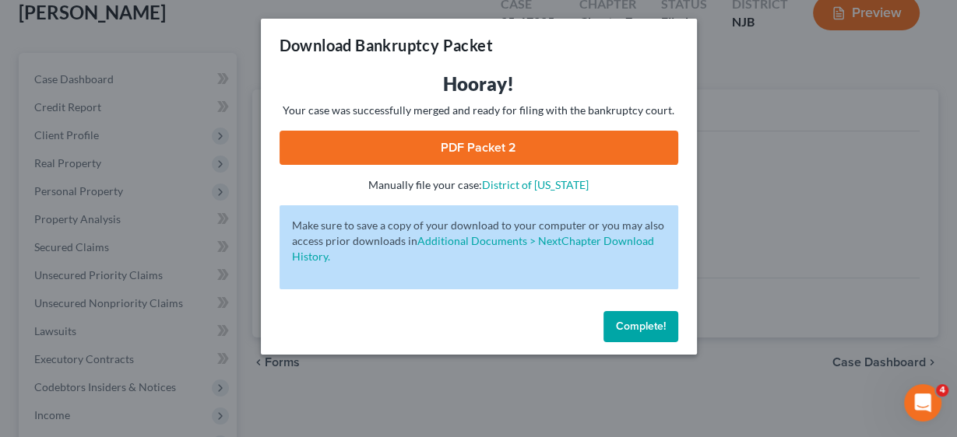
click at [446, 147] on link "PDF Packet 2" at bounding box center [478, 148] width 399 height 34
click at [646, 325] on span "Complete!" at bounding box center [641, 326] width 50 height 13
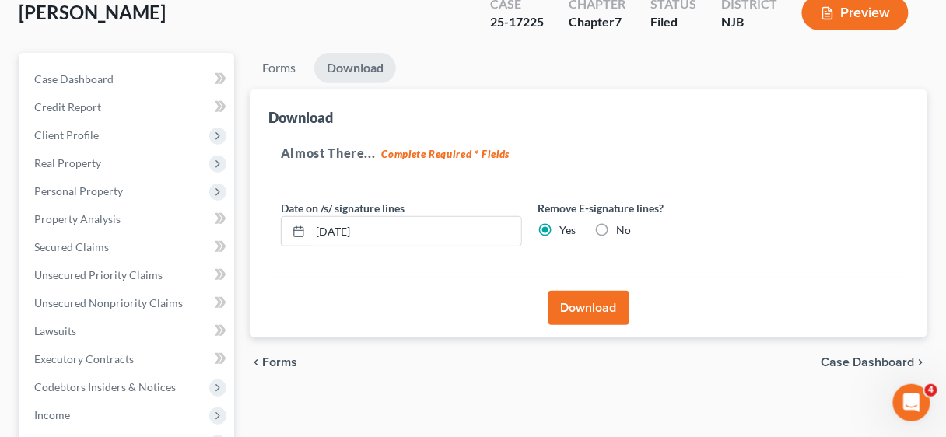
click at [616, 229] on label "No" at bounding box center [623, 231] width 15 height 16
click at [623, 229] on input "No" at bounding box center [628, 228] width 10 height 10
radio input "true"
radio input "false"
click at [602, 308] on button "Download" at bounding box center [589, 308] width 81 height 34
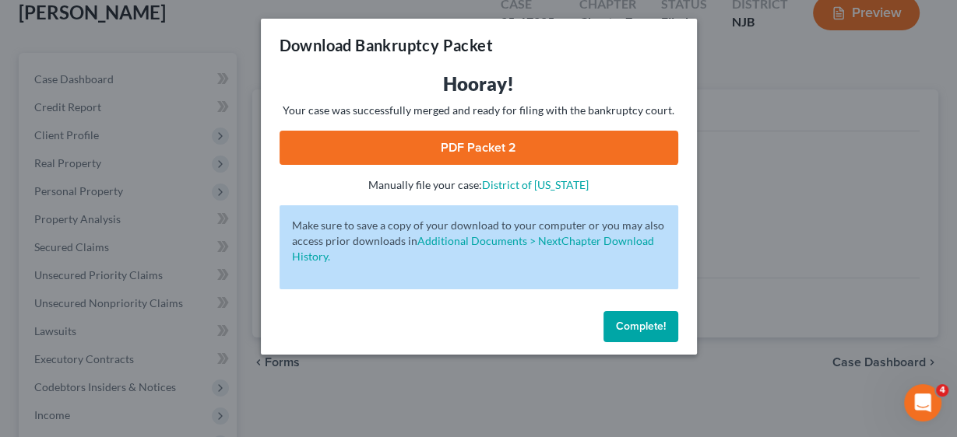
click at [476, 143] on link "PDF Packet 2" at bounding box center [478, 148] width 399 height 34
click at [654, 320] on span "Complete!" at bounding box center [641, 326] width 50 height 13
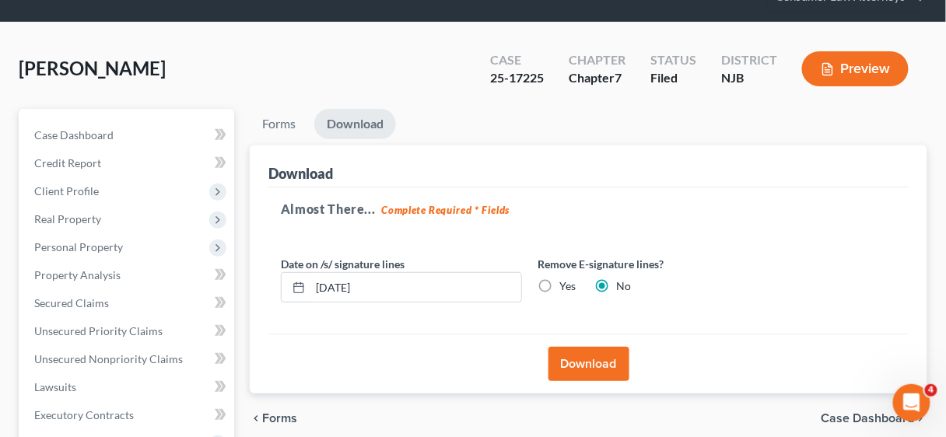
scroll to position [0, 0]
